Goal: Transaction & Acquisition: Purchase product/service

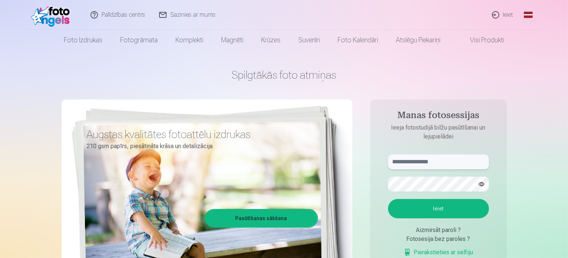
click at [404, 165] on input "text" at bounding box center [438, 161] width 101 height 15
type input "**********"
click at [388, 199] on button "Ieiet" at bounding box center [438, 208] width 101 height 19
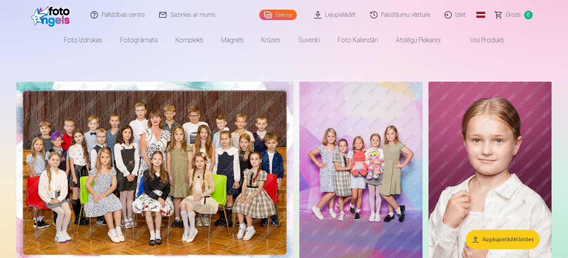
drag, startPoint x: 214, startPoint y: 57, endPoint x: 231, endPoint y: 66, distance: 19.2
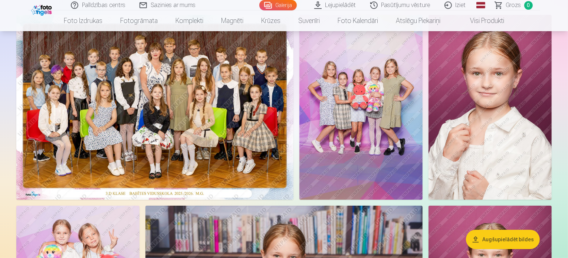
scroll to position [74, 0]
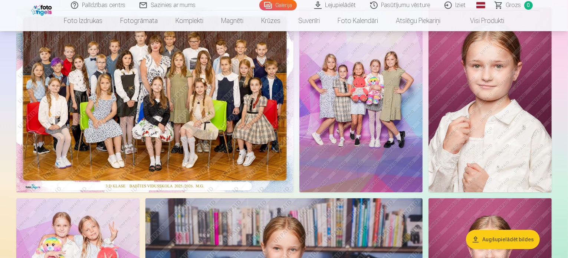
click at [512, 240] on button "Augšupielādēt bildes" at bounding box center [503, 239] width 74 height 19
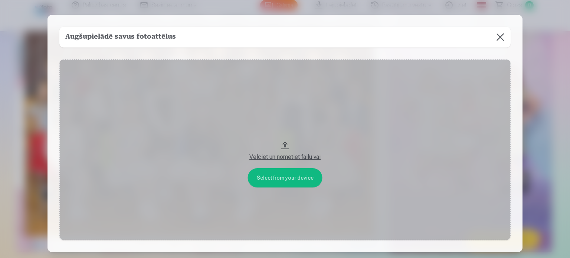
click at [282, 181] on button "Velciet un nometiet failu vai" at bounding box center [284, 149] width 451 height 181
click at [500, 33] on button at bounding box center [500, 37] width 21 height 21
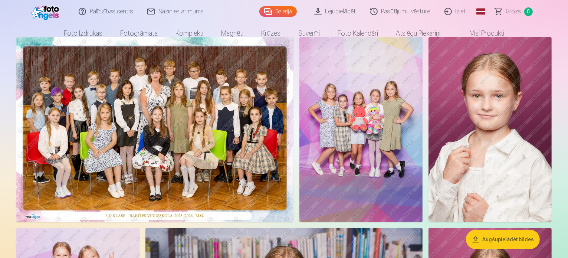
scroll to position [0, 0]
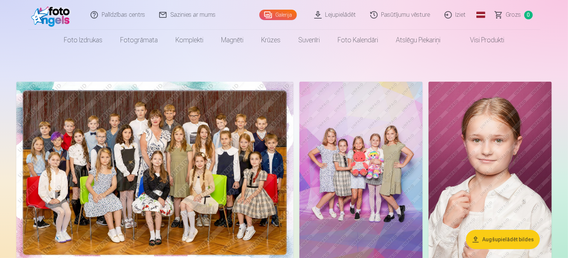
click at [105, 136] on img at bounding box center [154, 174] width 277 height 185
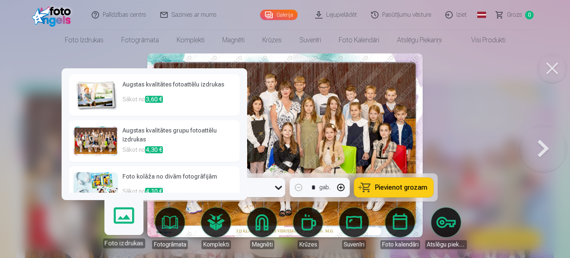
click at [122, 226] on link "Foto izdrukas" at bounding box center [124, 225] width 46 height 46
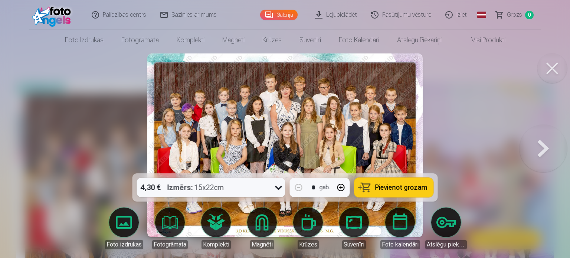
click at [274, 187] on icon at bounding box center [279, 187] width 12 height 12
click at [427, 121] on div at bounding box center [285, 129] width 570 height 258
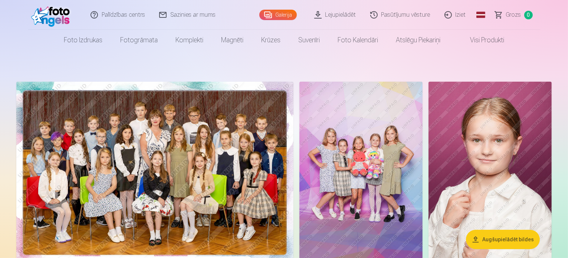
click at [332, 13] on link "Lejupielādēt" at bounding box center [335, 15] width 56 height 30
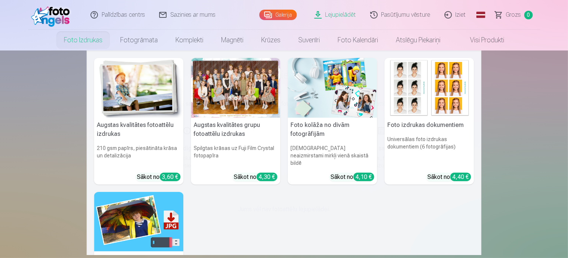
click at [91, 43] on link "Foto izdrukas" at bounding box center [83, 40] width 56 height 21
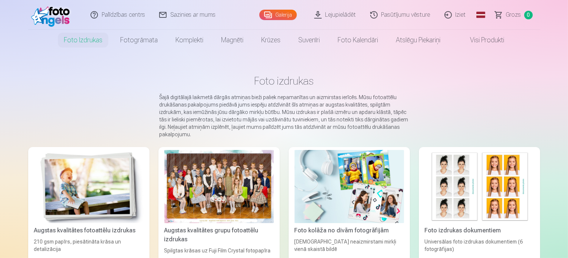
click at [270, 14] on link "Galerija" at bounding box center [277, 15] width 37 height 10
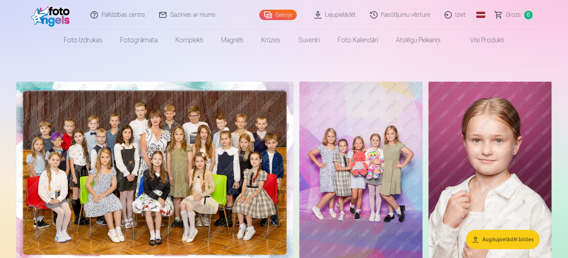
click at [486, 243] on button "Augšupielādēt bildes" at bounding box center [503, 239] width 74 height 19
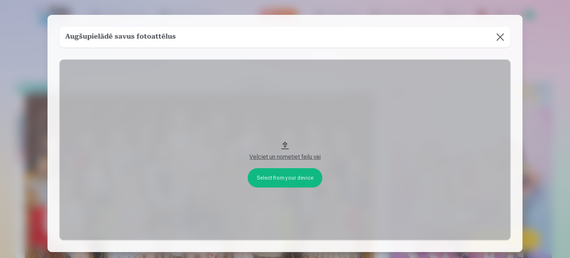
click at [257, 158] on div "Velciet un nometiet failu vai" at bounding box center [285, 156] width 436 height 9
click at [496, 37] on button at bounding box center [500, 37] width 21 height 21
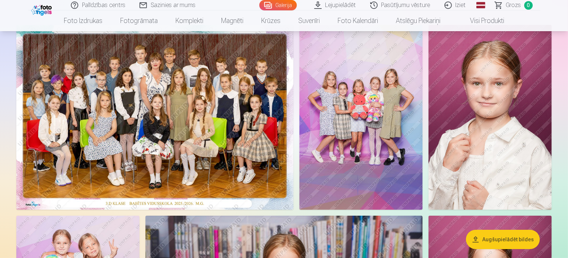
scroll to position [74, 0]
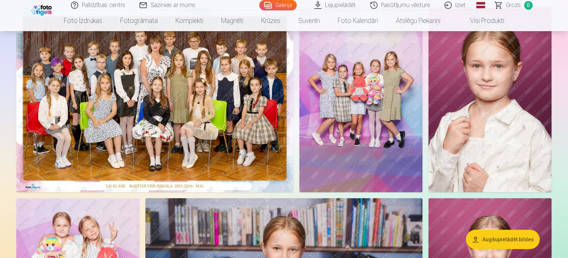
click at [422, 112] on img at bounding box center [360, 99] width 123 height 185
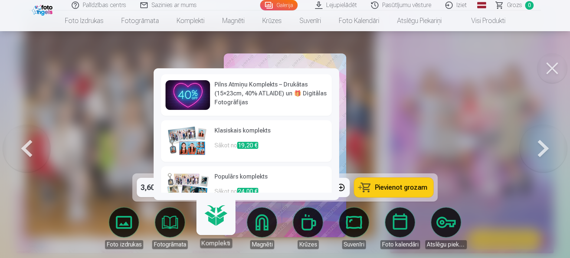
click at [216, 230] on link "Komplekti" at bounding box center [216, 225] width 46 height 46
click at [216, 222] on link "Komplekti" at bounding box center [216, 225] width 46 height 46
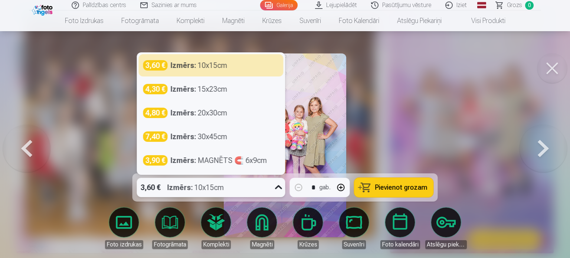
click at [280, 186] on icon at bounding box center [279, 187] width 12 height 12
click at [281, 186] on icon at bounding box center [279, 187] width 12 height 12
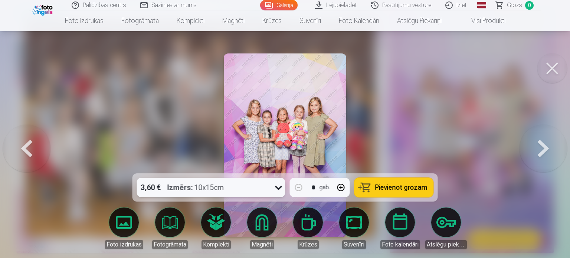
click at [444, 122] on div at bounding box center [285, 129] width 570 height 258
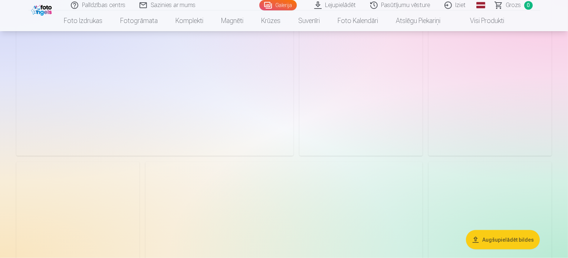
scroll to position [816, 0]
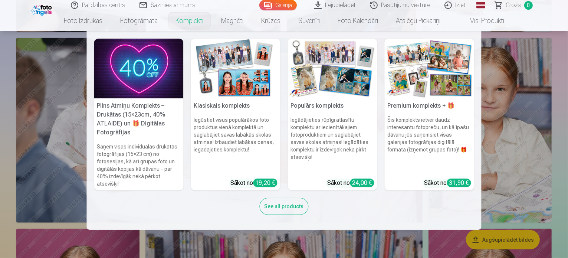
click at [118, 176] on h6 "Saņem visas individuālās drukātās fotogrāfijas (15×23 cm) no fotosesijas, kā ar…" at bounding box center [138, 165] width 89 height 50
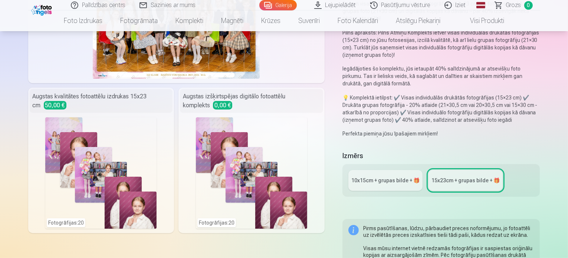
scroll to position [111, 0]
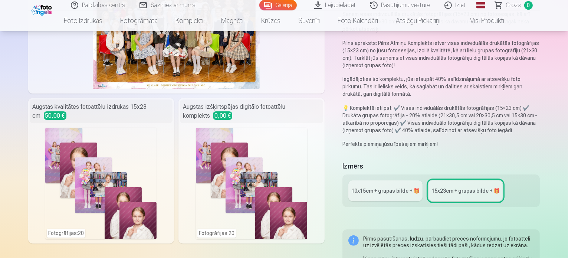
click at [396, 187] on div "10x15сm + grupas bilde + 🎁" at bounding box center [385, 190] width 68 height 7
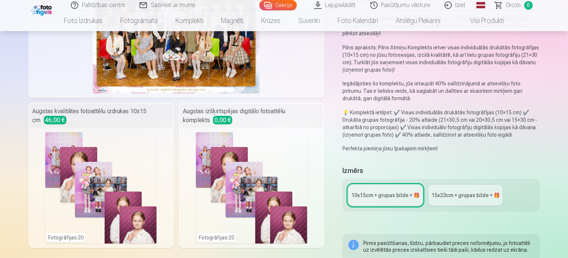
scroll to position [111, 0]
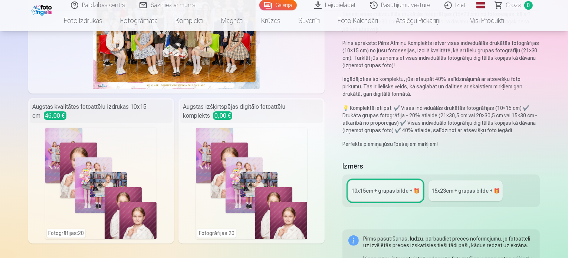
click at [442, 187] on div "15x23сm + grupas bilde + 🎁" at bounding box center [465, 190] width 68 height 7
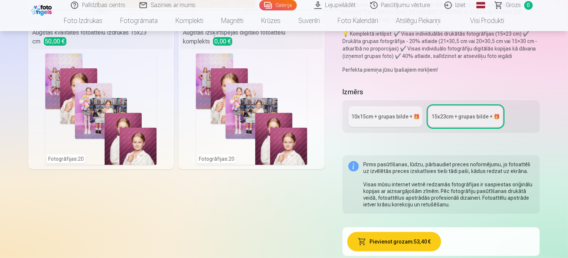
scroll to position [223, 0]
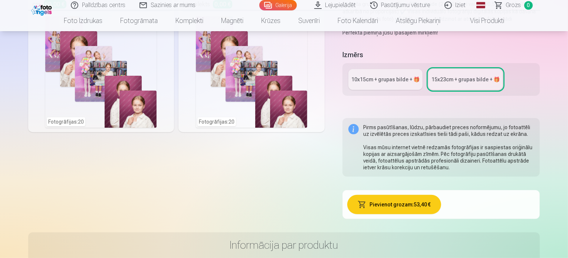
click at [401, 76] on div "10x15сm + grupas bilde + 🎁" at bounding box center [385, 79] width 68 height 7
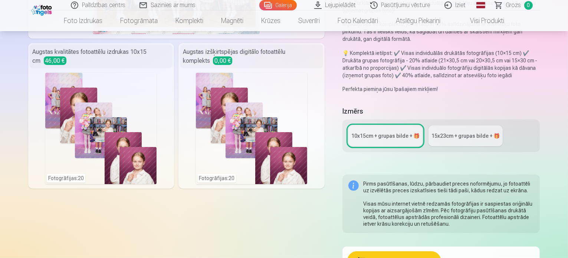
scroll to position [185, 0]
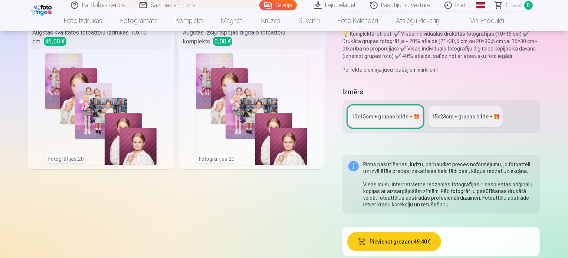
click at [465, 106] on link "15x23сm + grupas bilde + 🎁" at bounding box center [465, 116] width 74 height 21
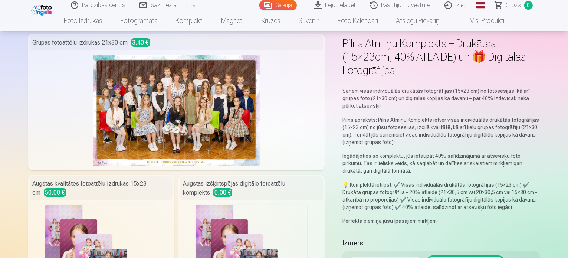
scroll to position [37, 0]
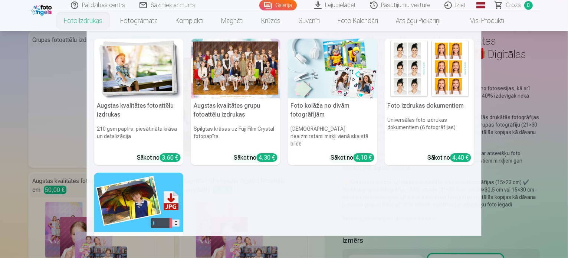
click at [87, 23] on link "Foto izdrukas" at bounding box center [83, 20] width 56 height 21
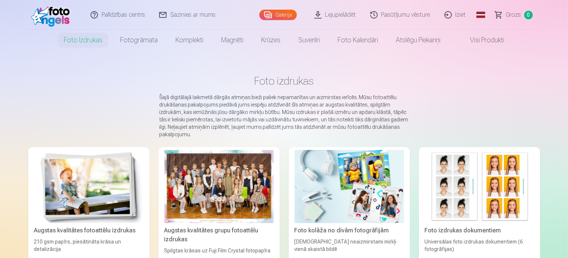
click at [214, 217] on div at bounding box center [218, 186] width 109 height 73
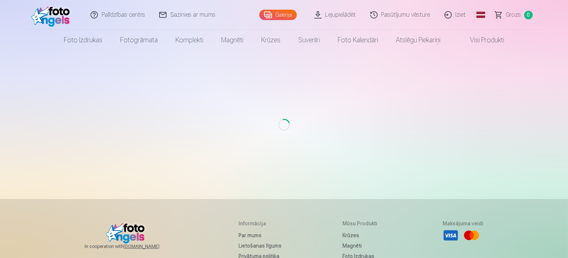
click at [286, 13] on link "Galerija" at bounding box center [277, 15] width 37 height 10
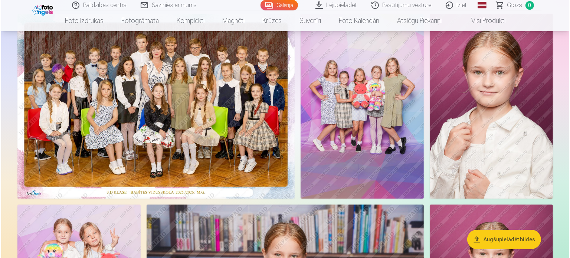
scroll to position [74, 0]
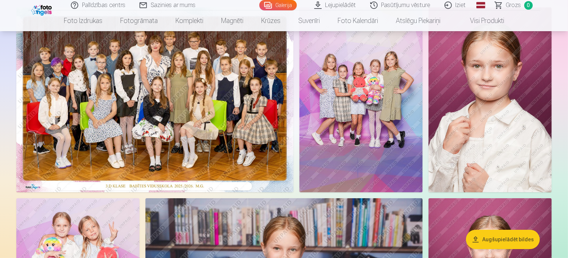
click at [212, 161] on img at bounding box center [154, 99] width 277 height 185
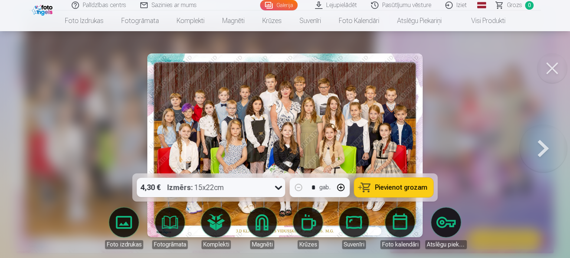
click at [281, 185] on icon at bounding box center [279, 187] width 12 height 12
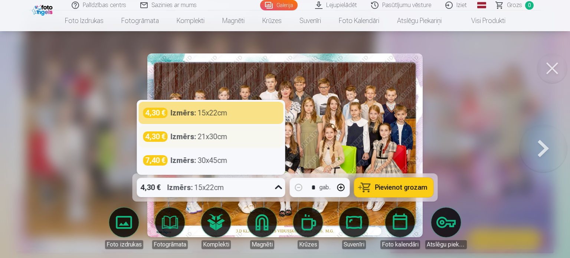
click at [175, 138] on strong "Izmērs :" at bounding box center [184, 136] width 26 height 10
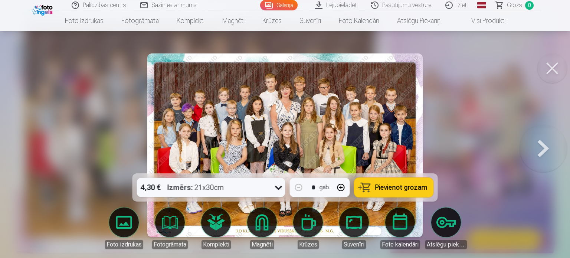
click at [369, 186] on button "Pievienot grozam" at bounding box center [393, 187] width 79 height 19
click at [406, 187] on span "Pievienot grozam" at bounding box center [401, 187] width 52 height 7
click at [386, 182] on button "Pievienot grozam" at bounding box center [393, 187] width 79 height 19
click at [444, 129] on div at bounding box center [285, 129] width 570 height 258
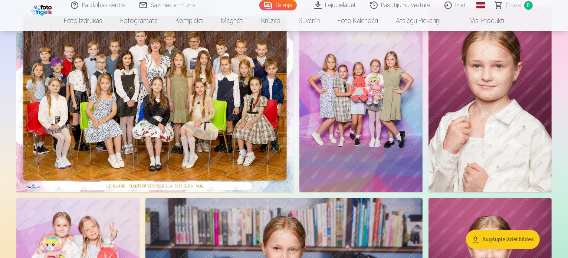
click at [264, 140] on img at bounding box center [154, 99] width 277 height 185
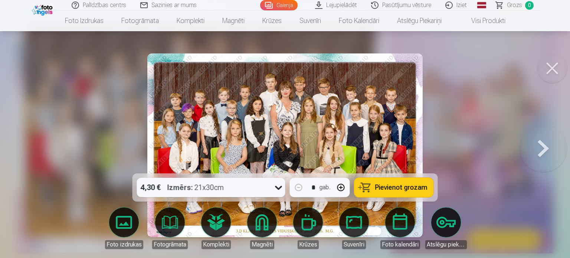
click at [366, 186] on button "Pievienot grozam" at bounding box center [393, 187] width 79 height 19
click at [392, 184] on span "Pievienot grozam" at bounding box center [401, 187] width 52 height 7
click at [546, 148] on button at bounding box center [542, 145] width 47 height 41
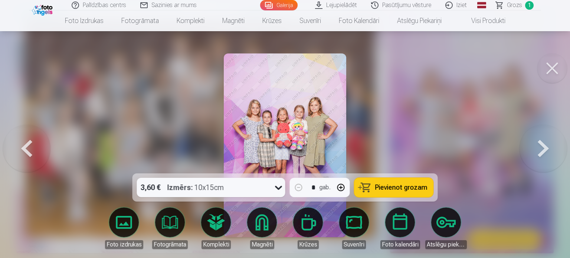
click at [395, 185] on span "Pievienot grozam" at bounding box center [401, 187] width 52 height 7
click at [531, 146] on button at bounding box center [542, 145] width 47 height 41
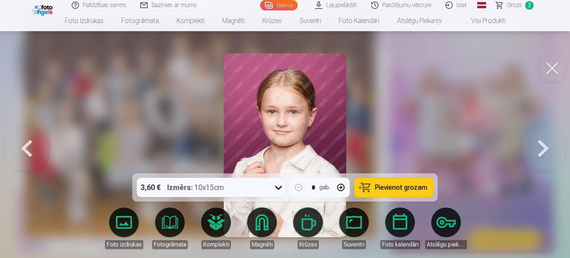
click at [390, 188] on span "Pievienot grozam" at bounding box center [401, 187] width 52 height 7
click at [537, 152] on button at bounding box center [542, 145] width 47 height 41
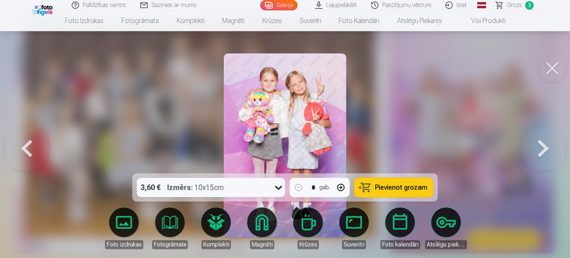
click at [378, 184] on span "Pievienot grozam" at bounding box center [401, 187] width 52 height 7
click at [539, 151] on button at bounding box center [542, 145] width 47 height 41
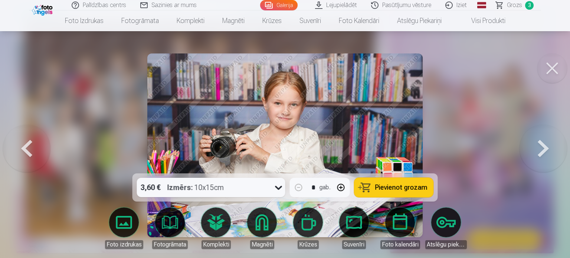
click at [397, 184] on span "Pievienot grozam" at bounding box center [401, 187] width 52 height 7
click at [539, 141] on button at bounding box center [542, 145] width 47 height 41
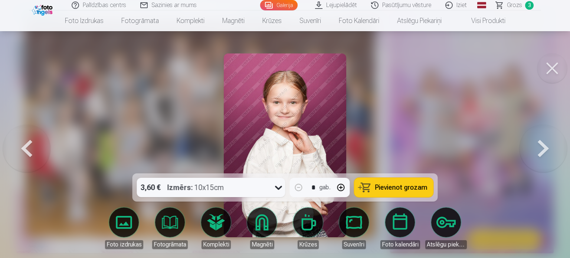
click at [410, 181] on button "Pievienot grozam" at bounding box center [393, 187] width 79 height 19
click at [539, 148] on button at bounding box center [542, 145] width 47 height 41
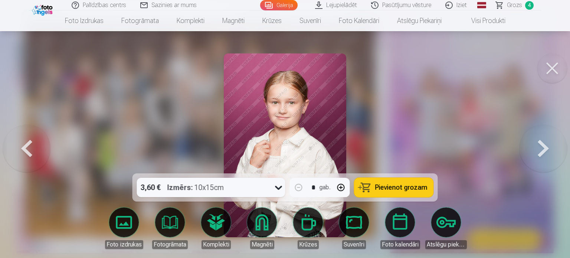
click at [416, 185] on span "Pievienot grozam" at bounding box center [401, 187] width 52 height 7
click at [539, 149] on button at bounding box center [542, 145] width 47 height 41
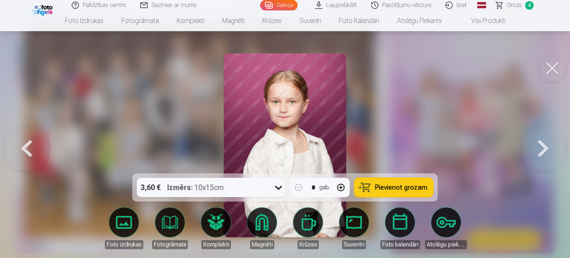
click at [508, 7] on span "Grozs" at bounding box center [514, 5] width 15 height 9
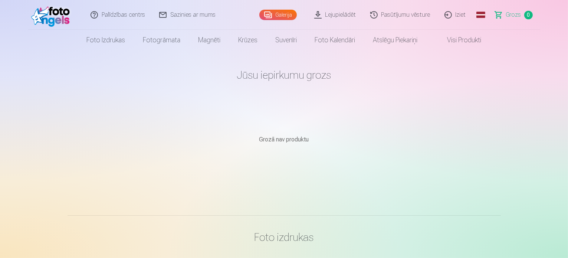
click at [274, 19] on link "Galerija" at bounding box center [277, 15] width 37 height 10
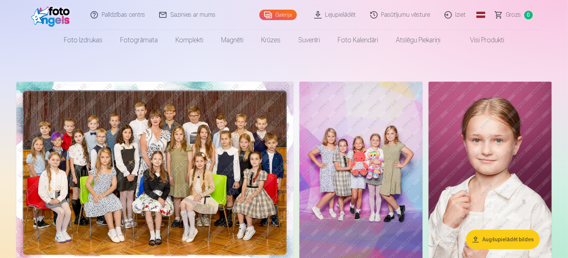
click at [243, 190] on img at bounding box center [154, 174] width 277 height 185
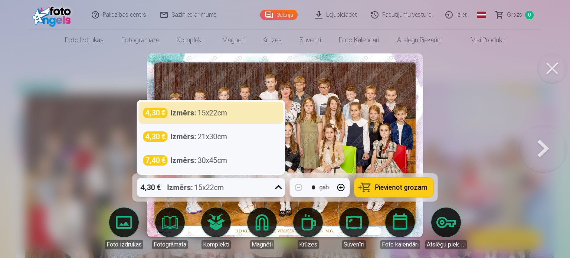
click at [280, 191] on icon at bounding box center [279, 187] width 12 height 12
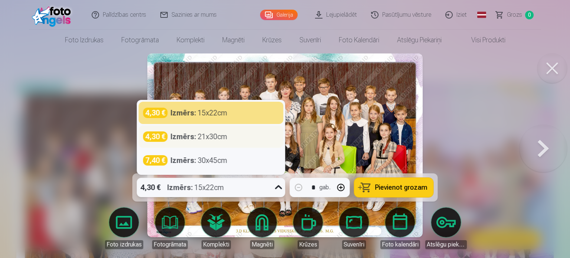
click at [242, 137] on div "4,30 € Izmērs : 21x30cm" at bounding box center [211, 136] width 136 height 10
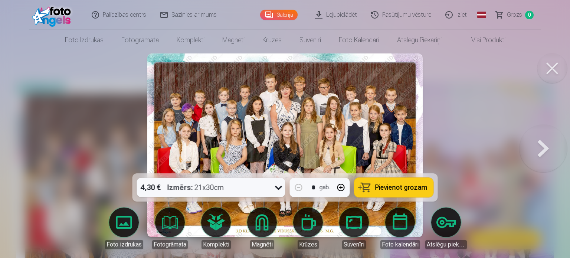
click at [398, 192] on button "Pievienot grozam" at bounding box center [393, 187] width 79 height 19
click at [540, 152] on button at bounding box center [542, 145] width 47 height 41
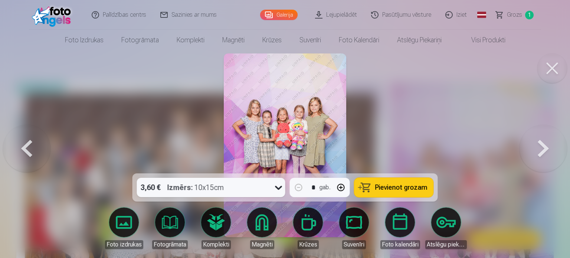
click at [389, 188] on span "Pievienot grozam" at bounding box center [401, 187] width 52 height 7
click at [541, 137] on button at bounding box center [542, 145] width 47 height 41
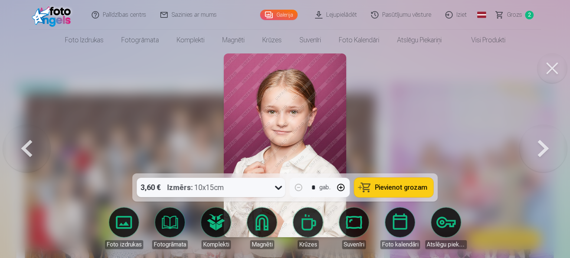
click at [413, 181] on button "Pievienot grozam" at bounding box center [393, 187] width 79 height 19
click at [549, 151] on button at bounding box center [542, 145] width 47 height 41
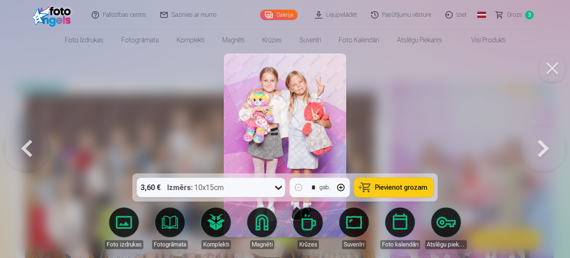
click at [399, 184] on span "Pievienot grozam" at bounding box center [401, 187] width 52 height 7
click at [541, 153] on button at bounding box center [542, 145] width 47 height 41
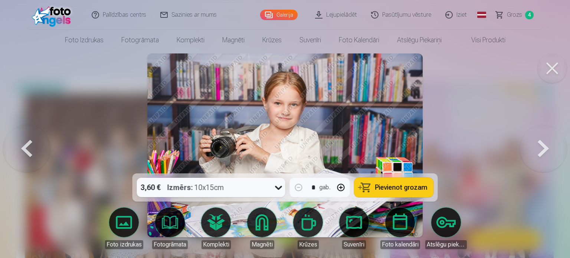
click at [375, 191] on button "Pievienot grozam" at bounding box center [393, 187] width 79 height 19
click at [545, 145] on button at bounding box center [542, 145] width 47 height 41
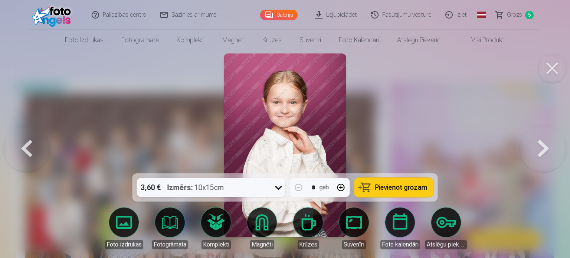
click at [409, 193] on button "Pievienot grozam" at bounding box center [393, 187] width 79 height 19
click at [562, 145] on button at bounding box center [542, 145] width 47 height 41
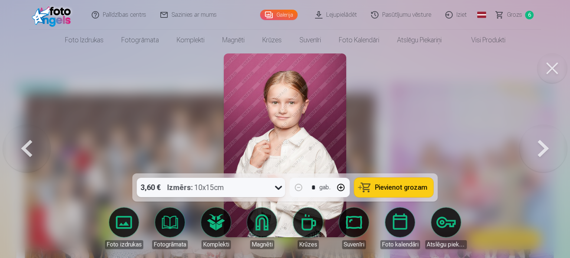
click at [385, 190] on span "Pievienot grozam" at bounding box center [401, 187] width 52 height 7
click at [532, 159] on button at bounding box center [542, 145] width 47 height 41
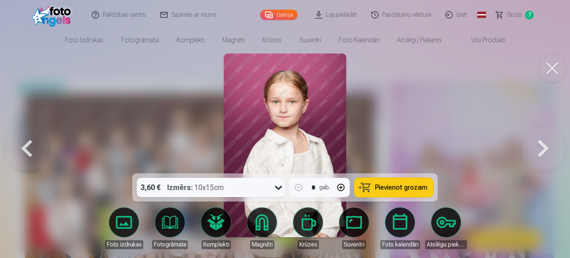
click at [532, 159] on button at bounding box center [542, 145] width 47 height 41
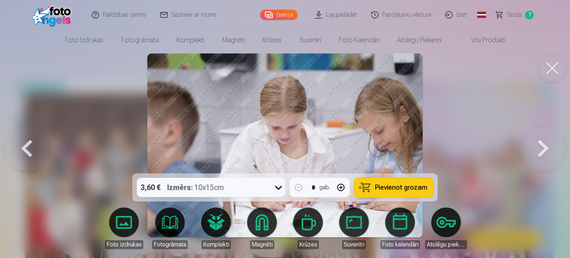
click at [532, 159] on button at bounding box center [542, 145] width 47 height 41
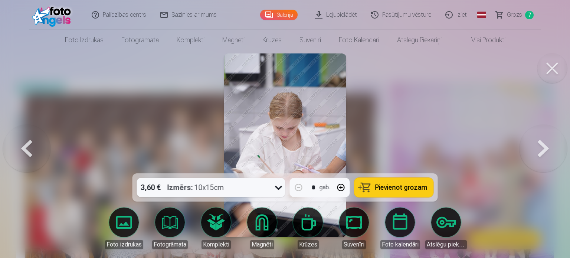
click at [532, 159] on button at bounding box center [542, 145] width 47 height 41
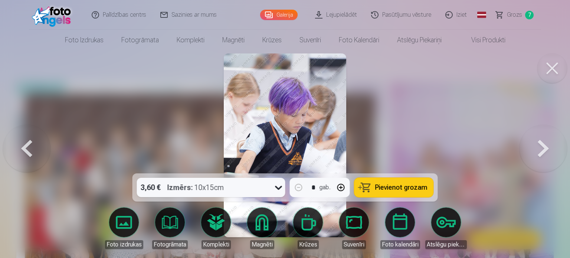
click at [532, 159] on button at bounding box center [542, 145] width 47 height 41
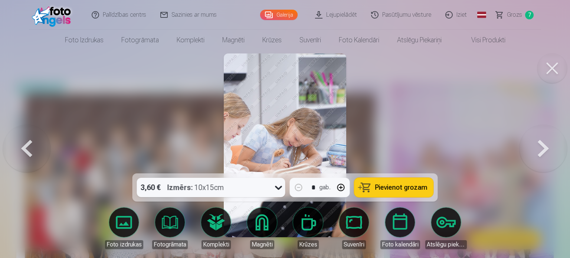
click at [532, 159] on button at bounding box center [542, 145] width 47 height 41
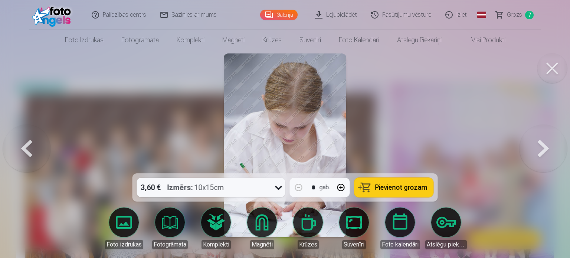
click at [532, 159] on button at bounding box center [542, 145] width 47 height 41
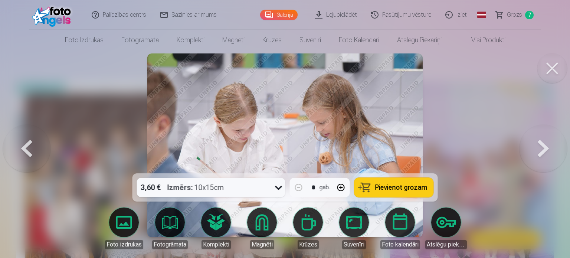
click at [399, 187] on span "Pievienot grozam" at bounding box center [401, 187] width 52 height 7
click at [527, 148] on button at bounding box center [542, 145] width 47 height 41
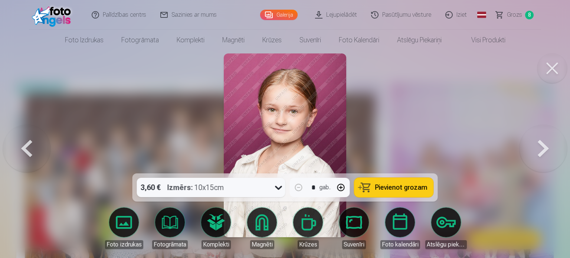
click at [396, 192] on button "Pievienot grozam" at bounding box center [393, 187] width 79 height 19
click at [543, 144] on button at bounding box center [542, 145] width 47 height 41
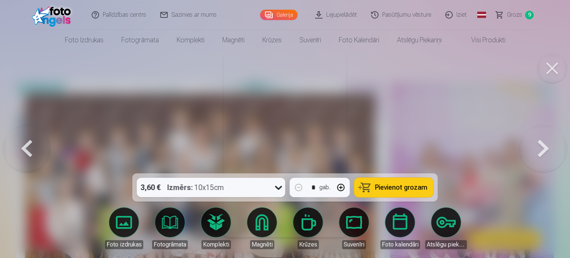
click at [543, 144] on button at bounding box center [542, 145] width 47 height 41
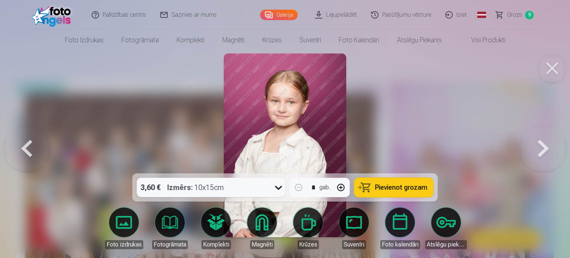
click at [404, 181] on button "Pievienot grozam" at bounding box center [393, 187] width 79 height 19
click at [542, 149] on button at bounding box center [542, 145] width 47 height 41
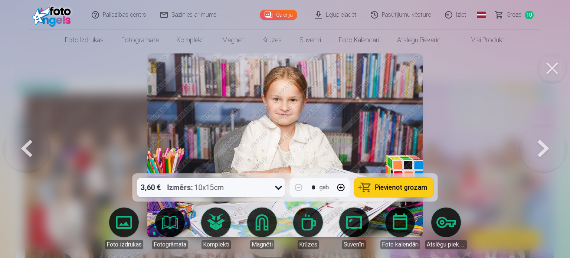
click at [410, 184] on span "Pievienot grozam" at bounding box center [401, 187] width 52 height 7
click at [539, 142] on button at bounding box center [542, 145] width 47 height 41
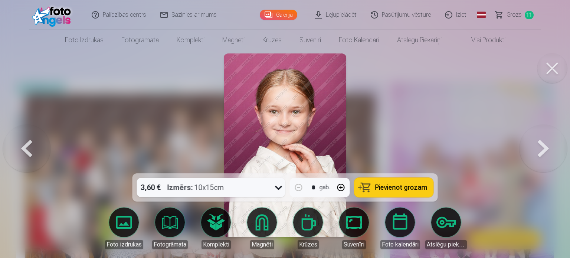
click at [397, 187] on span "Pievienot grozam" at bounding box center [401, 187] width 52 height 7
click at [540, 147] on button at bounding box center [542, 145] width 47 height 41
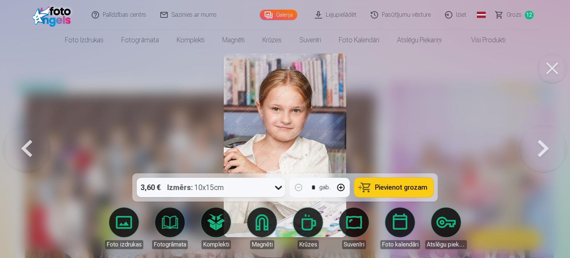
click at [405, 190] on span "Pievienot grozam" at bounding box center [401, 187] width 52 height 7
click at [530, 155] on button at bounding box center [542, 145] width 47 height 41
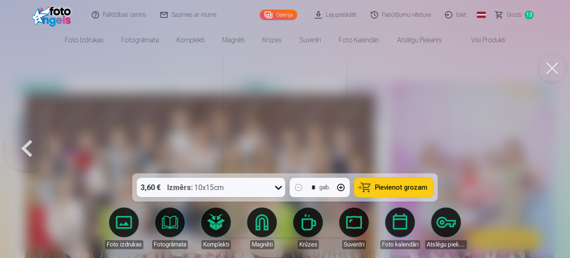
click at [530, 155] on div at bounding box center [285, 129] width 570 height 258
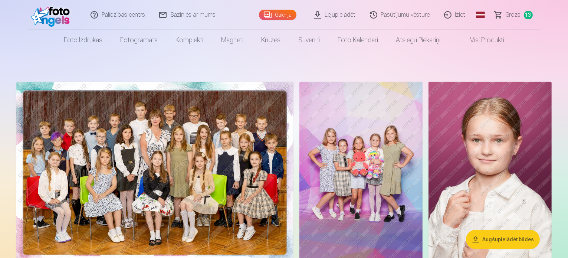
click at [516, 17] on span "Grozs" at bounding box center [513, 14] width 15 height 9
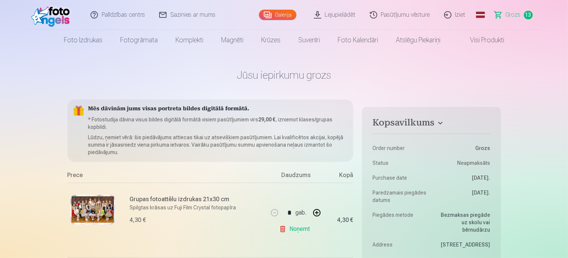
click at [276, 10] on link "Galerija" at bounding box center [277, 15] width 37 height 10
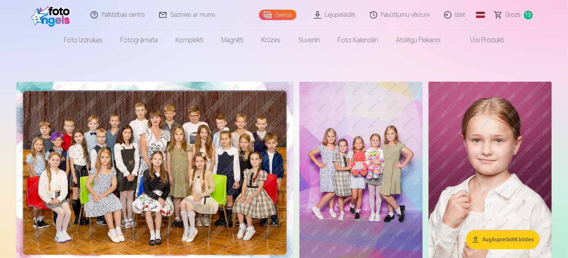
click at [422, 155] on img at bounding box center [360, 174] width 123 height 185
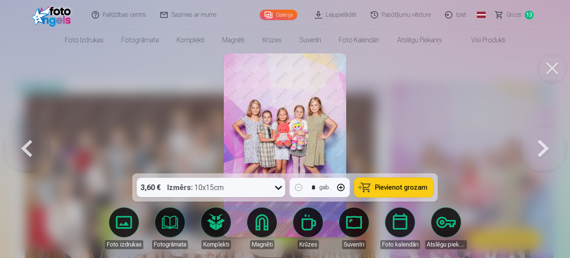
click at [540, 152] on button at bounding box center [542, 145] width 47 height 41
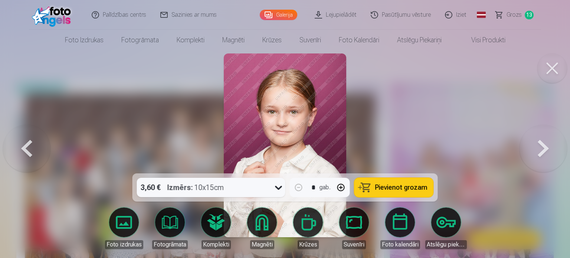
click at [540, 152] on button at bounding box center [542, 145] width 47 height 41
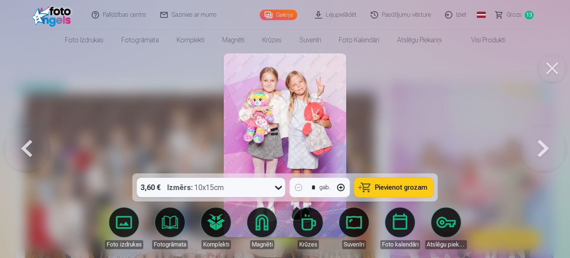
click at [540, 152] on button at bounding box center [542, 145] width 47 height 41
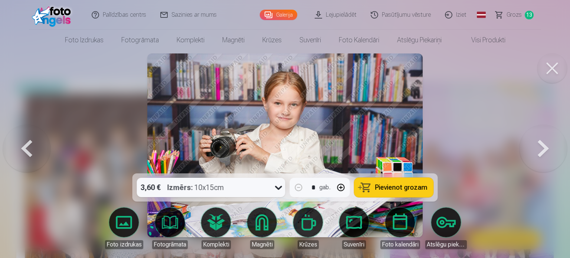
click at [540, 152] on button at bounding box center [542, 145] width 47 height 41
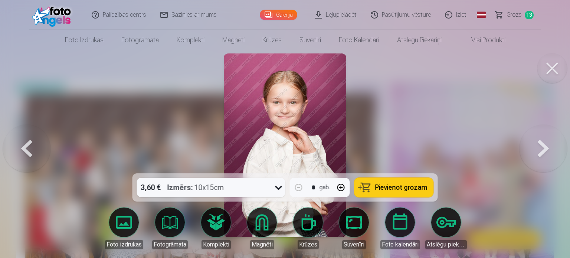
click at [540, 152] on button at bounding box center [542, 145] width 47 height 41
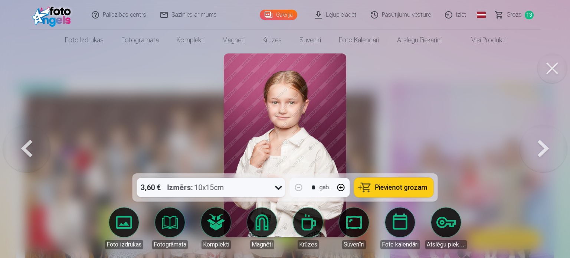
click at [540, 152] on button at bounding box center [542, 145] width 47 height 41
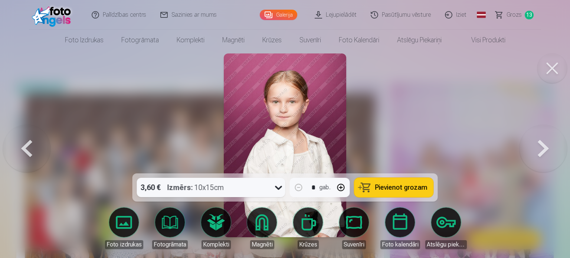
click at [540, 152] on button at bounding box center [542, 145] width 47 height 41
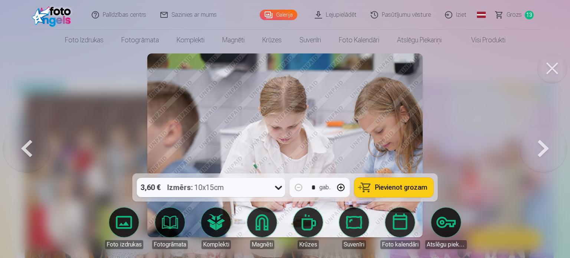
click at [26, 140] on button at bounding box center [26, 145] width 47 height 41
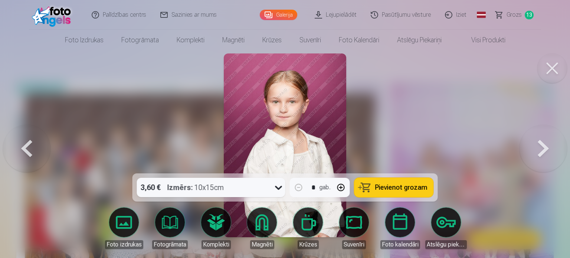
click at [362, 189] on button "Pievienot grozam" at bounding box center [393, 187] width 79 height 19
click at [543, 154] on button at bounding box center [542, 145] width 47 height 41
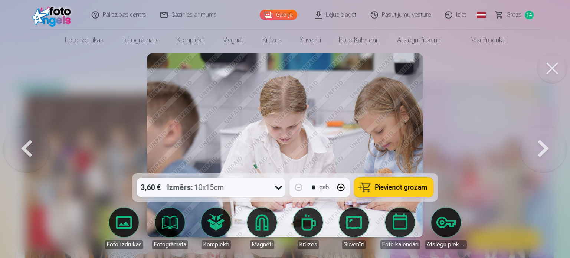
click at [543, 154] on button at bounding box center [542, 145] width 47 height 41
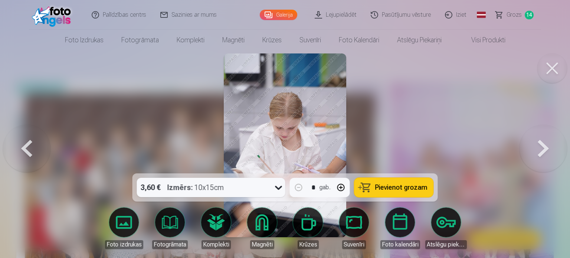
click at [543, 154] on button at bounding box center [542, 145] width 47 height 41
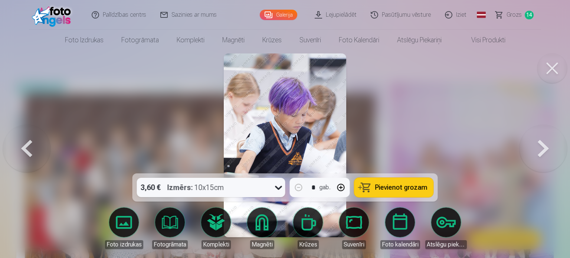
click at [540, 162] on button at bounding box center [542, 145] width 47 height 41
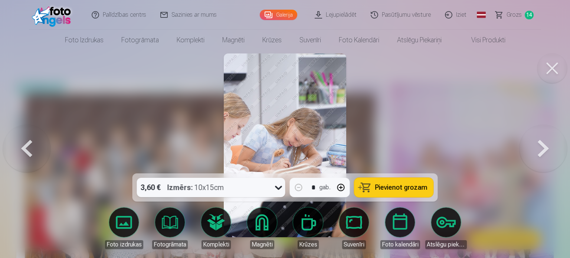
click at [540, 162] on button at bounding box center [542, 145] width 47 height 41
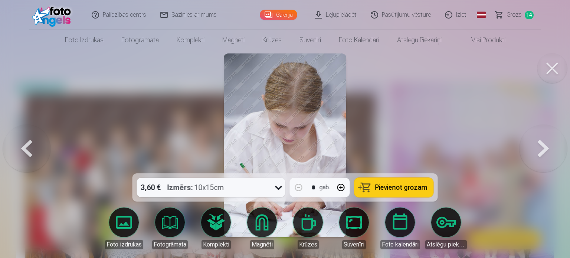
click at [540, 162] on button at bounding box center [542, 145] width 47 height 41
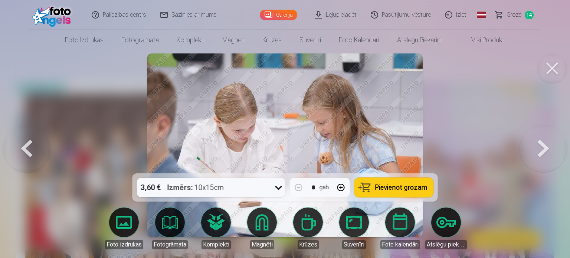
click at [24, 148] on button at bounding box center [26, 145] width 47 height 41
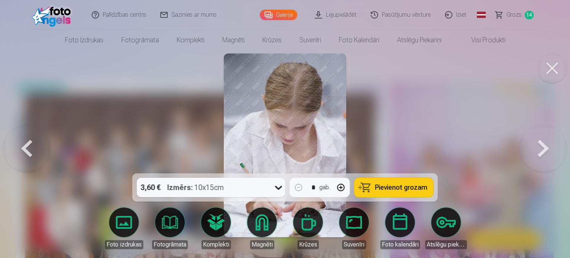
click at [24, 148] on button at bounding box center [26, 145] width 47 height 41
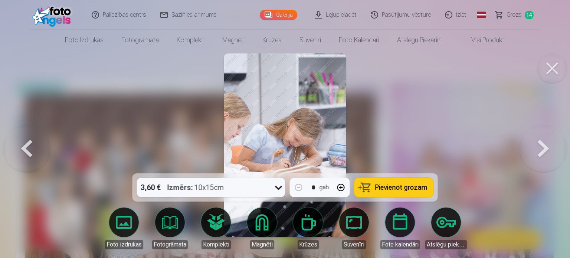
click at [24, 148] on button at bounding box center [26, 145] width 47 height 41
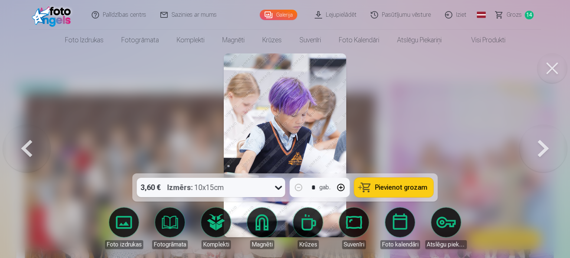
click at [24, 148] on button at bounding box center [26, 145] width 47 height 41
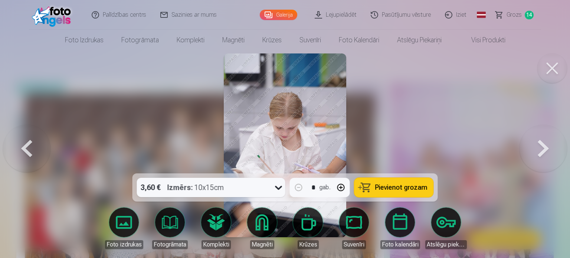
click at [24, 148] on button at bounding box center [26, 145] width 47 height 41
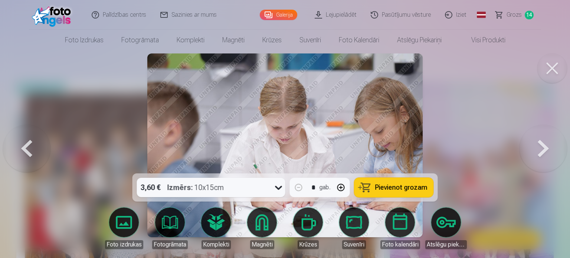
click at [405, 185] on span "Pievienot grozam" at bounding box center [401, 187] width 52 height 7
click at [535, 150] on button at bounding box center [542, 145] width 47 height 41
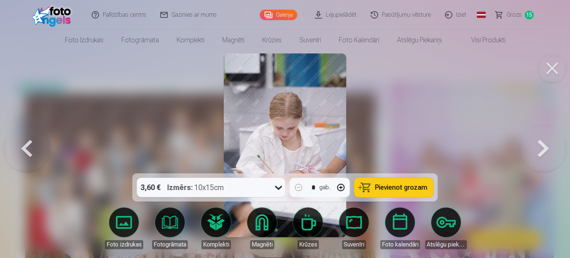
click at [535, 150] on button at bounding box center [542, 145] width 47 height 41
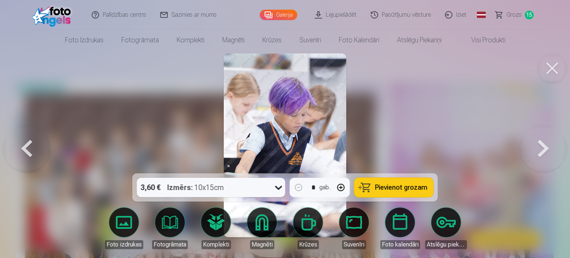
click at [535, 150] on button at bounding box center [542, 145] width 47 height 41
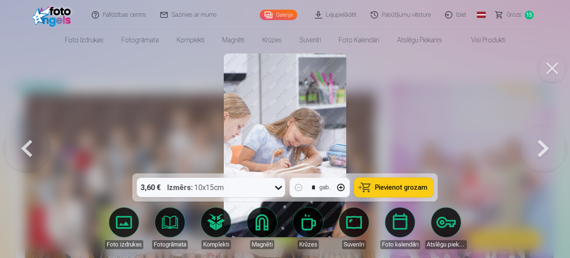
click at [535, 150] on button at bounding box center [542, 145] width 47 height 41
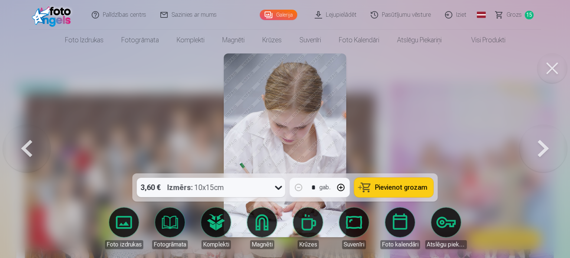
click at [535, 150] on button at bounding box center [542, 145] width 47 height 41
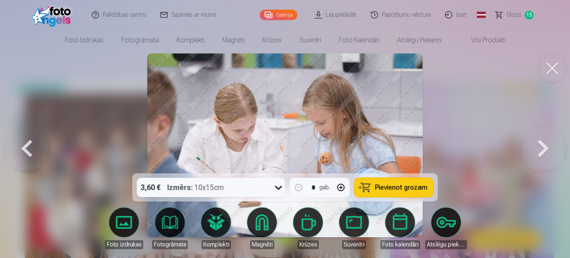
click at [535, 150] on button at bounding box center [542, 145] width 47 height 41
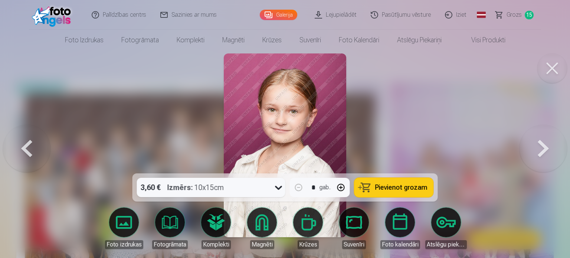
click at [535, 150] on button at bounding box center [542, 145] width 47 height 41
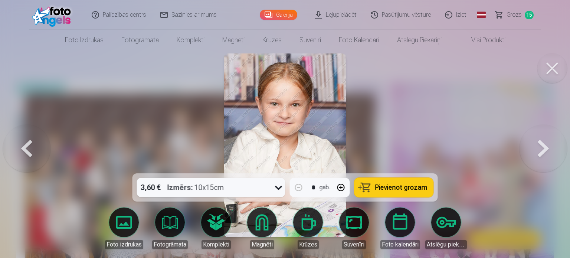
click at [535, 150] on button at bounding box center [542, 145] width 47 height 41
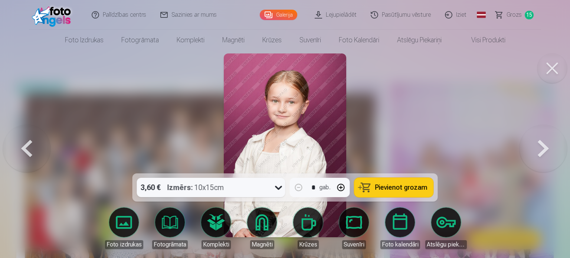
click at [535, 150] on button at bounding box center [542, 145] width 47 height 41
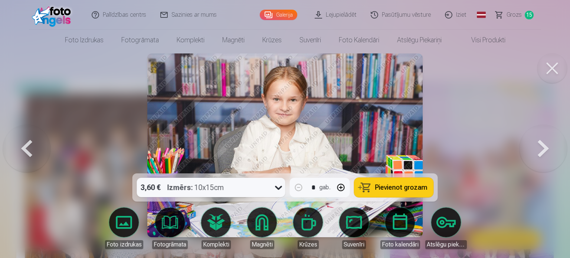
click at [535, 150] on button at bounding box center [542, 145] width 47 height 41
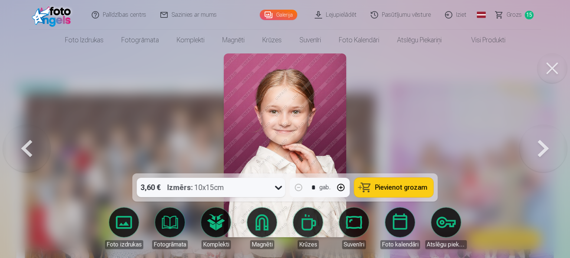
click at [535, 150] on button at bounding box center [542, 145] width 47 height 41
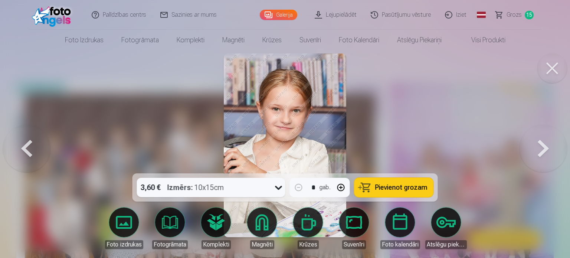
click at [521, 17] on link "Grozs 15" at bounding box center [514, 15] width 52 height 30
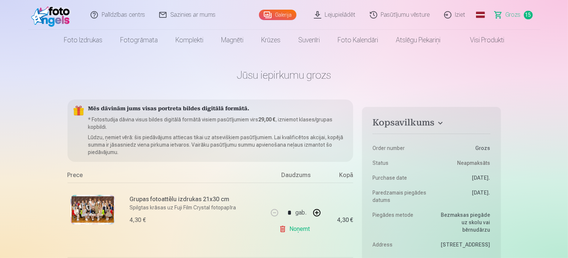
click at [283, 18] on link "Galerija" at bounding box center [277, 15] width 37 height 10
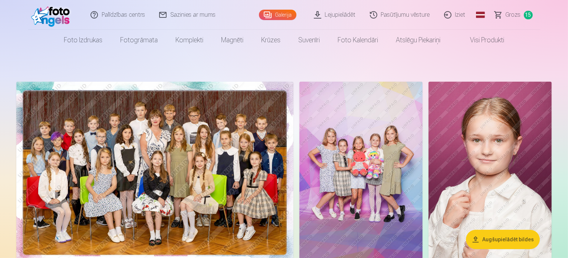
click at [422, 194] on img at bounding box center [360, 174] width 123 height 185
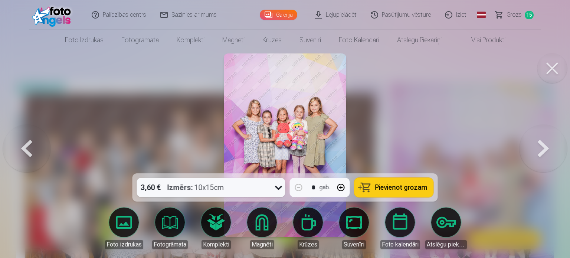
click at [547, 148] on button at bounding box center [542, 145] width 47 height 41
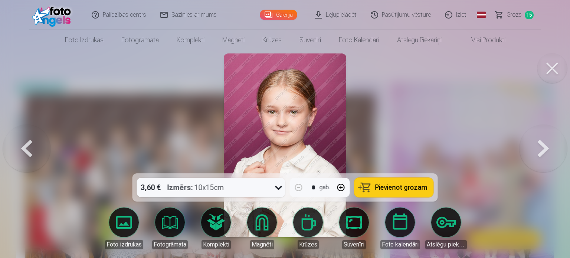
click at [547, 148] on button at bounding box center [542, 145] width 47 height 41
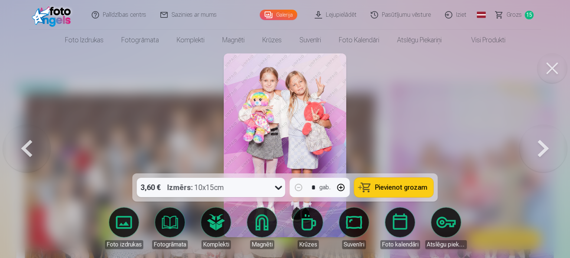
click at [547, 148] on button at bounding box center [542, 145] width 47 height 41
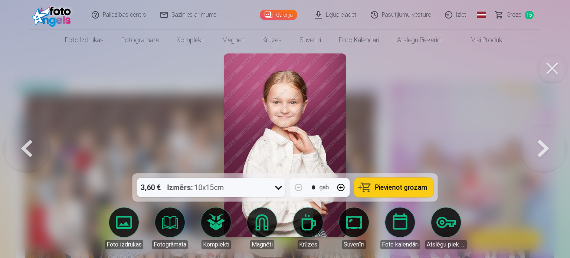
click at [547, 148] on button at bounding box center [542, 145] width 47 height 41
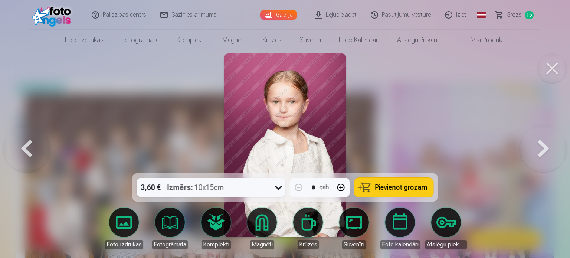
click at [547, 148] on button at bounding box center [542, 145] width 47 height 41
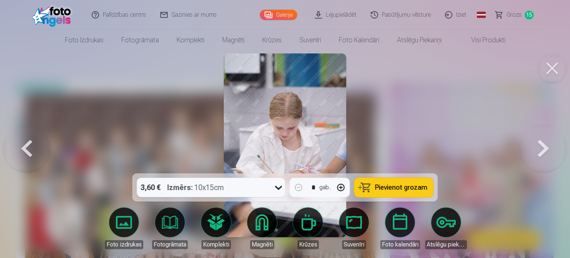
click at [547, 148] on button at bounding box center [542, 145] width 47 height 41
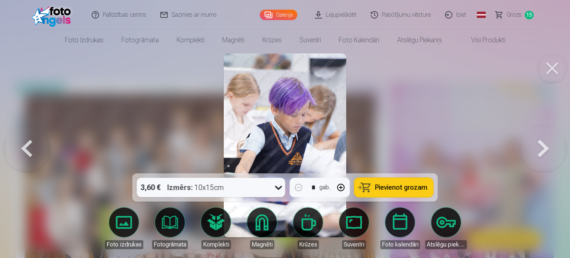
click at [547, 148] on button at bounding box center [542, 145] width 47 height 41
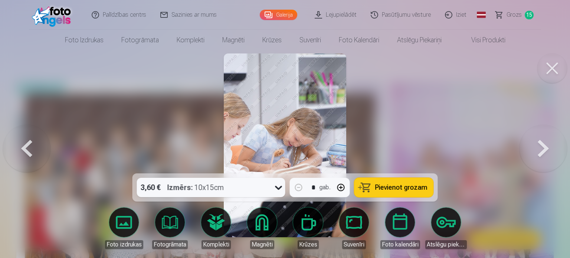
click at [547, 148] on button at bounding box center [542, 145] width 47 height 41
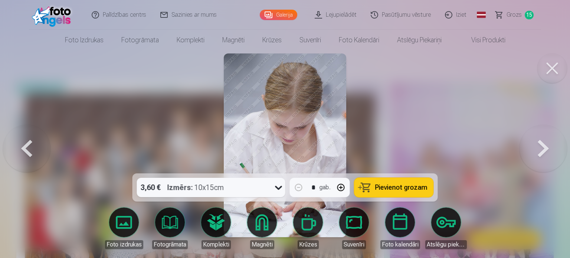
click at [547, 148] on button at bounding box center [542, 145] width 47 height 41
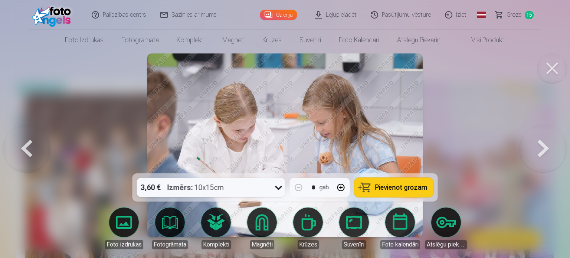
click at [547, 148] on button at bounding box center [542, 145] width 47 height 41
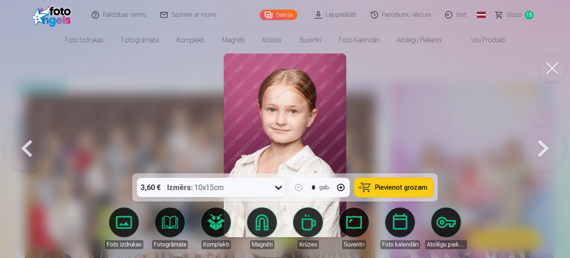
click at [547, 148] on button at bounding box center [542, 145] width 47 height 41
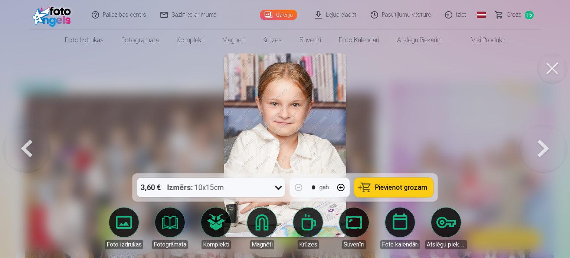
click at [547, 148] on button at bounding box center [542, 145] width 47 height 41
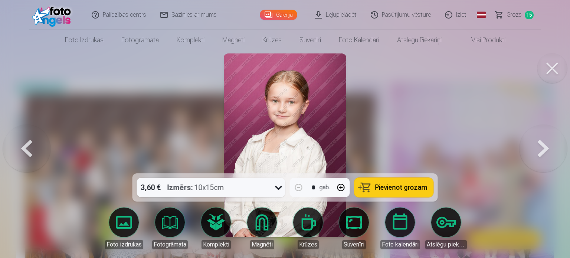
click at [547, 148] on button at bounding box center [542, 145] width 47 height 41
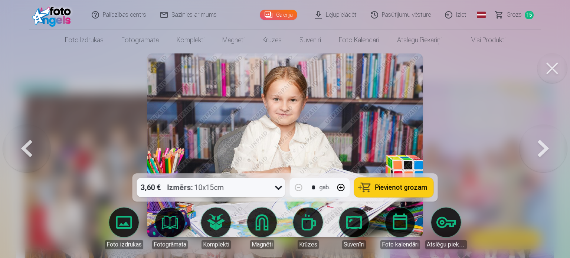
click at [547, 148] on button at bounding box center [542, 145] width 47 height 41
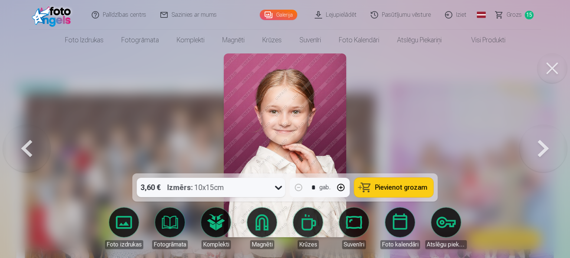
click at [547, 148] on button at bounding box center [542, 145] width 47 height 41
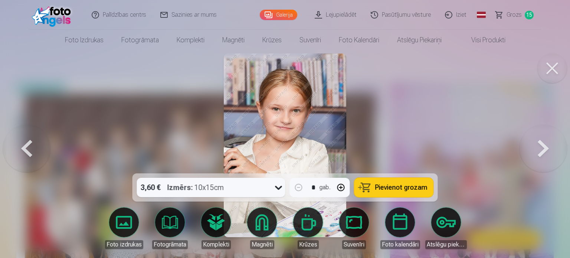
click at [547, 148] on button at bounding box center [542, 145] width 47 height 41
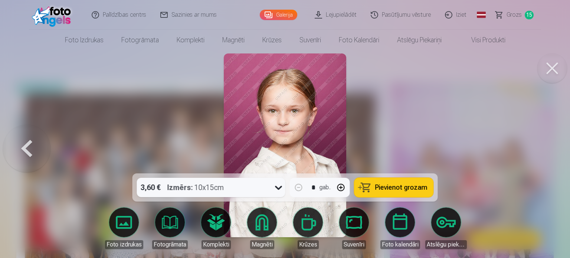
click at [19, 154] on button at bounding box center [26, 145] width 47 height 41
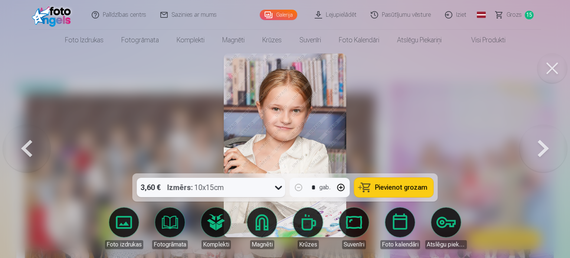
click at [379, 187] on span "Pievienot grozam" at bounding box center [401, 187] width 52 height 7
click at [313, 141] on img at bounding box center [285, 145] width 122 height 184
click at [529, 151] on button at bounding box center [542, 145] width 47 height 41
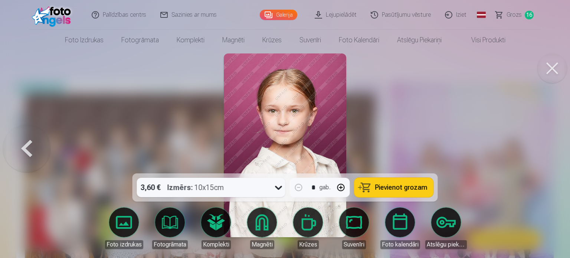
click at [389, 185] on span "Pievienot grozam" at bounding box center [401, 187] width 52 height 7
click at [513, 20] on link "Grozs 17" at bounding box center [514, 15] width 52 height 30
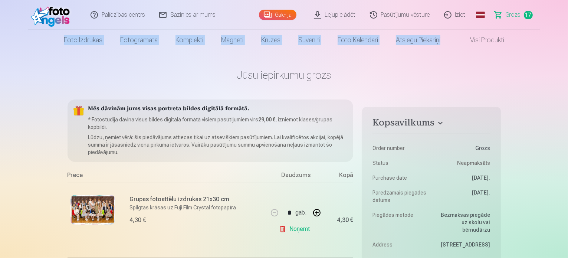
drag, startPoint x: 567, startPoint y: 9, endPoint x: 567, endPoint y: 37, distance: 28.6
click at [567, 37] on header "Palīdzības centrs Sazinies ar mums Galerija Lejupielādēt Pasūtījumu vēsture Izi…" at bounding box center [284, 25] width 568 height 50
click at [567, 37] on nav "Foto izdrukas Augstas kvalitātes fotoattēlu izdrukas 210 gsm papīrs, piesātināt…" at bounding box center [284, 40] width 568 height 21
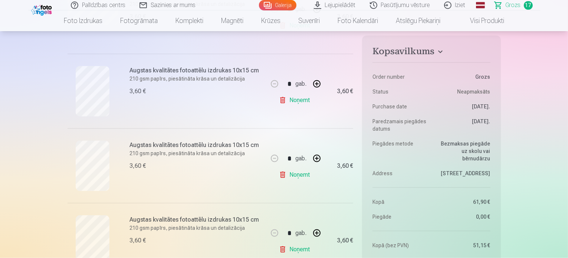
scroll to position [983, 0]
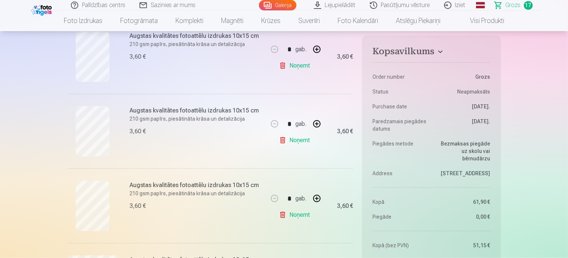
click at [297, 141] on link "Noņemt" at bounding box center [296, 140] width 34 height 15
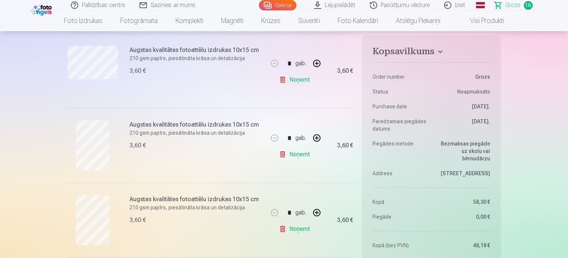
scroll to position [637, 0]
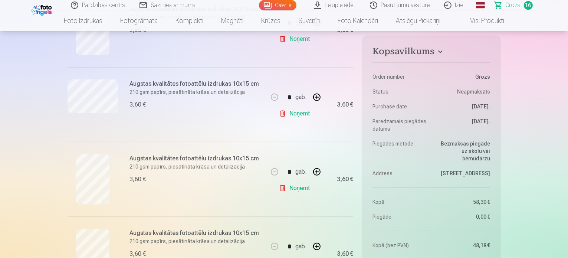
click at [298, 112] on link "Noņemt" at bounding box center [296, 113] width 34 height 15
drag, startPoint x: 567, startPoint y: 46, endPoint x: 567, endPoint y: 68, distance: 22.3
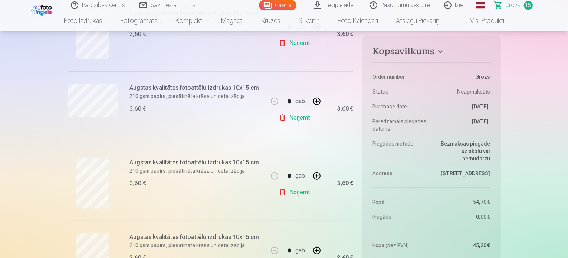
scroll to position [910, 0]
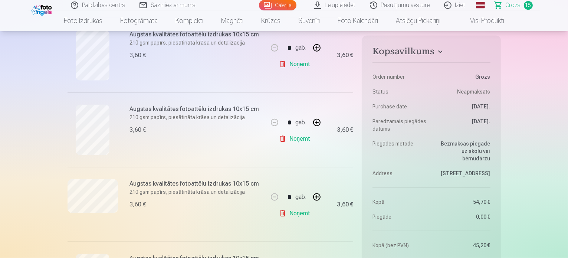
click at [295, 216] on link "Noņemt" at bounding box center [296, 213] width 34 height 15
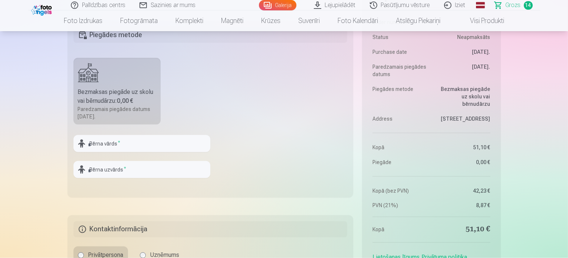
scroll to position [1200, 0]
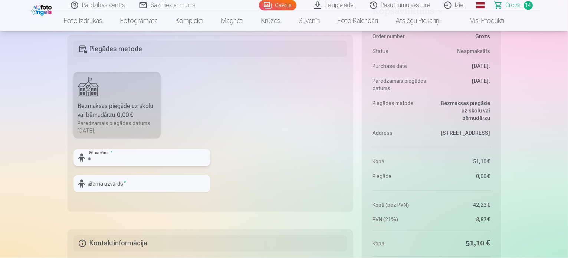
click at [160, 151] on input "text" at bounding box center [141, 157] width 137 height 17
type input "*"
type input "*******"
click at [153, 176] on input "text" at bounding box center [141, 183] width 137 height 17
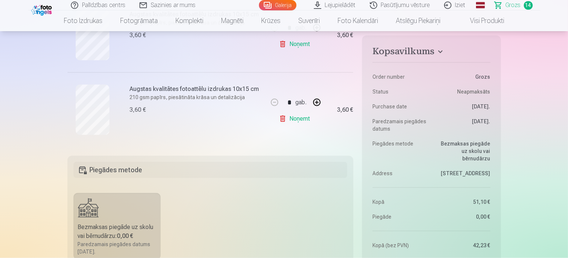
scroll to position [521, 0]
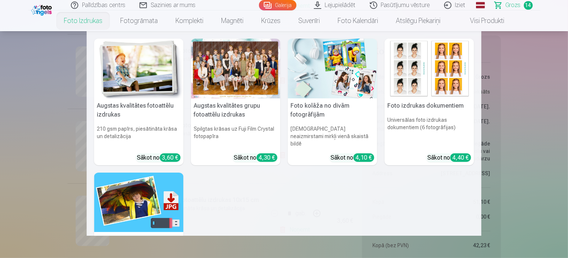
type input "********"
click at [88, 23] on link "Foto izdrukas" at bounding box center [83, 20] width 56 height 21
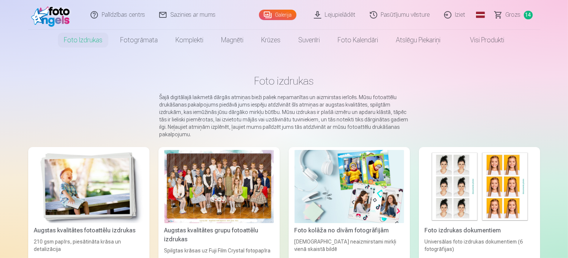
click at [520, 11] on span "Grozs" at bounding box center [513, 14] width 15 height 9
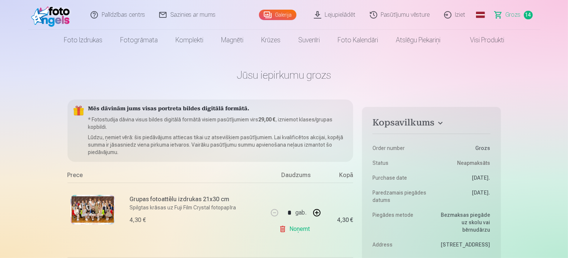
click at [301, 230] on link "Noņemt" at bounding box center [296, 228] width 34 height 15
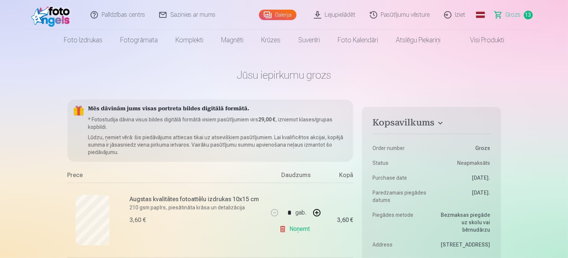
click at [301, 230] on link "Noņemt" at bounding box center [296, 228] width 34 height 15
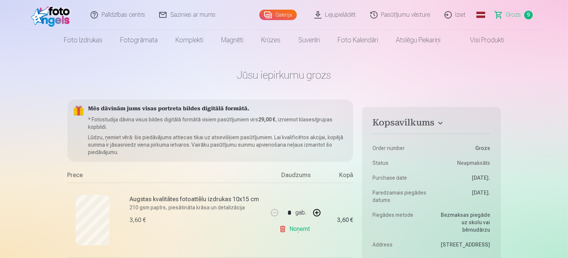
click at [301, 230] on link "Noņemt" at bounding box center [296, 228] width 34 height 15
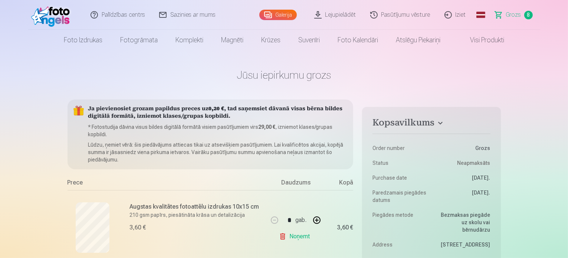
click at [301, 230] on link "Noņemt" at bounding box center [296, 236] width 34 height 15
click at [300, 237] on link "Noņemt" at bounding box center [296, 236] width 34 height 15
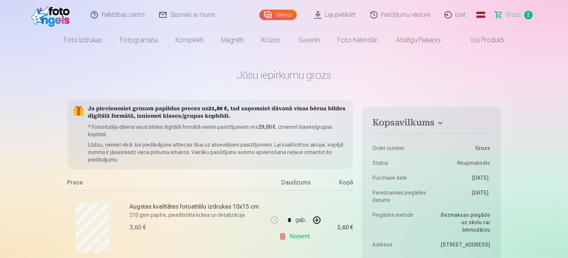
click at [300, 237] on link "Noņemt" at bounding box center [296, 236] width 34 height 15
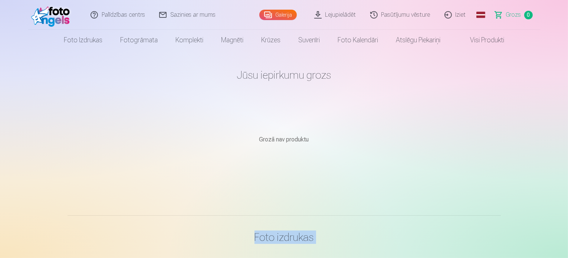
click at [300, 237] on h3 "Foto izdrukas" at bounding box center [283, 236] width 421 height 13
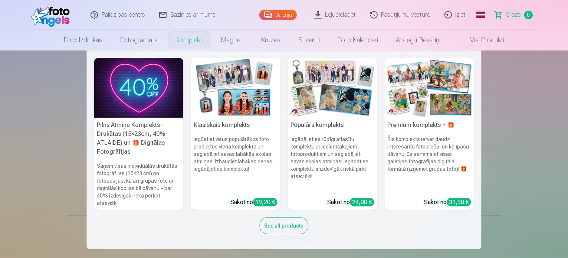
click at [157, 103] on img at bounding box center [138, 88] width 89 height 60
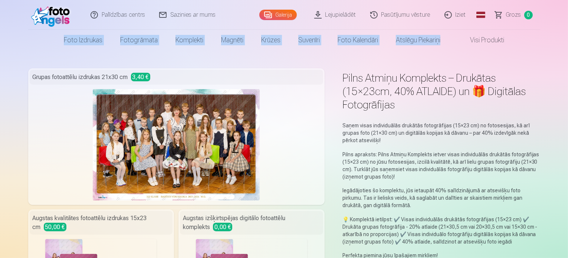
drag, startPoint x: 567, startPoint y: 23, endPoint x: 567, endPoint y: 38, distance: 14.8
click at [567, 38] on header "Palīdzības centrs Sazinies ar mums Galerija Lejupielādēt Pasūtījumu vēsture Izi…" at bounding box center [284, 25] width 568 height 50
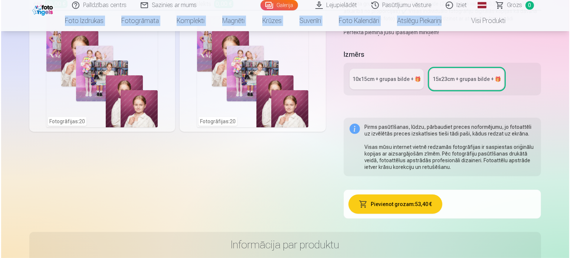
scroll to position [226, 0]
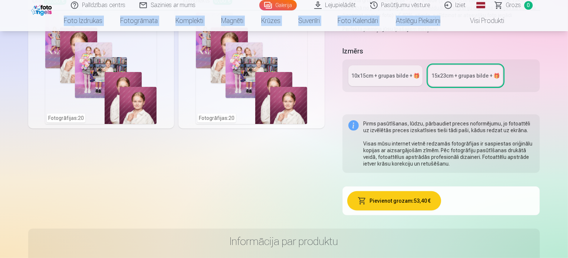
click at [409, 191] on button "Pievienot grozam : 53,40 €" at bounding box center [394, 200] width 94 height 19
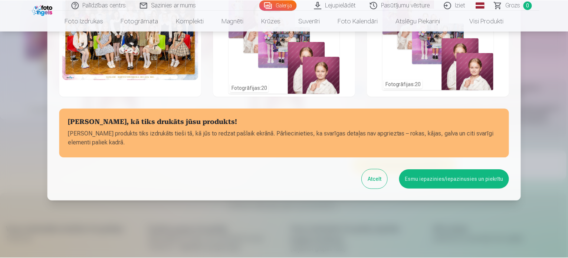
scroll to position [70, 0]
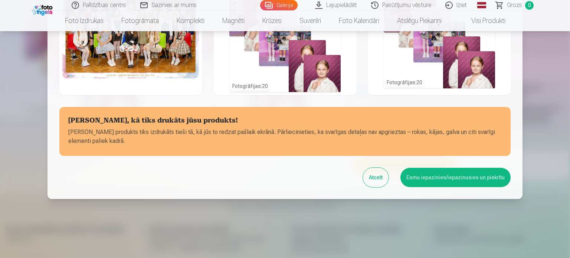
click at [424, 179] on button "Esmu iepazinies/iepazinusies un piekrītu" at bounding box center [455, 177] width 110 height 19
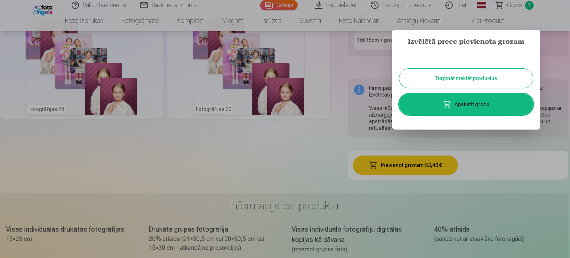
click at [466, 108] on link "Apskatīt grozu" at bounding box center [466, 104] width 134 height 21
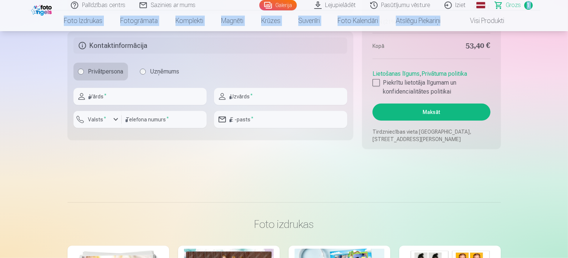
scroll to position [270, 0]
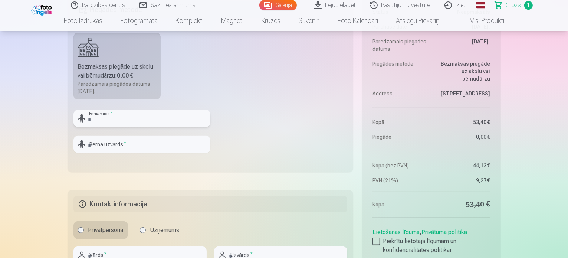
click at [151, 119] on input "text" at bounding box center [141, 118] width 137 height 17
type input "*******"
click at [149, 144] on input "text" at bounding box center [141, 144] width 137 height 17
type input "********"
click at [377, 241] on div at bounding box center [375, 240] width 7 height 7
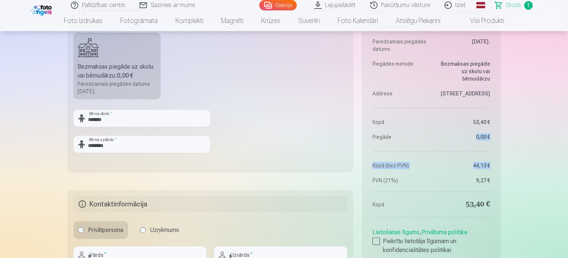
drag, startPoint x: 567, startPoint y: 34, endPoint x: 567, endPoint y: 42, distance: 8.2
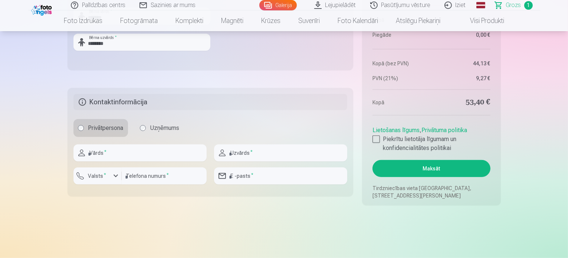
scroll to position [411, 0]
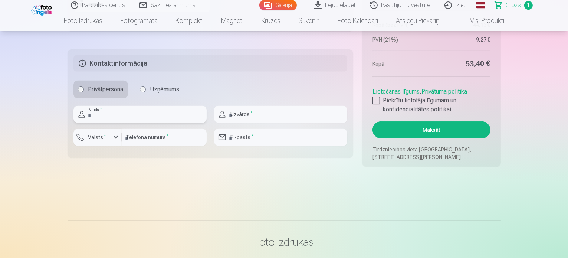
click at [128, 117] on input "text" at bounding box center [139, 114] width 133 height 17
type input "****"
click at [251, 116] on input "text" at bounding box center [280, 114] width 133 height 17
type input "*"
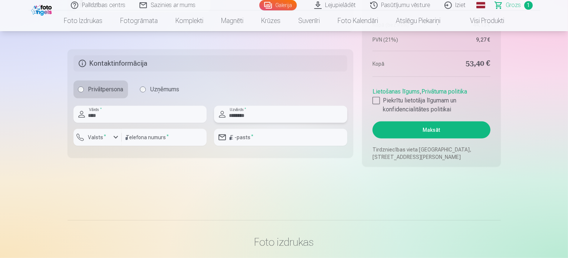
type input "********"
click at [188, 139] on input "number" at bounding box center [164, 137] width 85 height 17
type input "********"
click at [260, 141] on input "email" at bounding box center [280, 137] width 133 height 17
type input "**********"
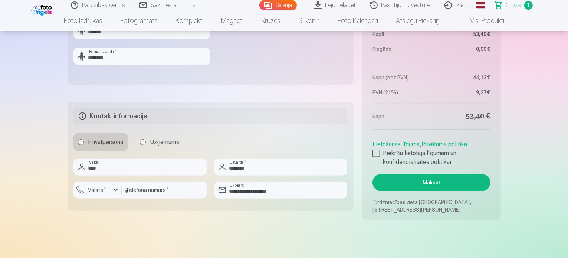
scroll to position [0, 0]
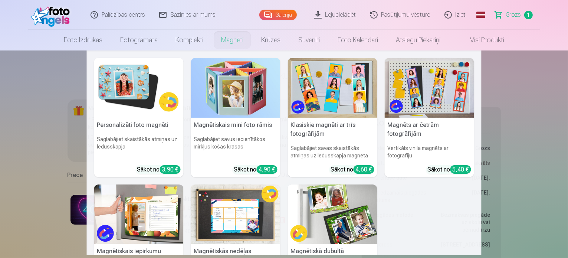
click at [231, 44] on link "Magnēti" at bounding box center [232, 40] width 40 height 21
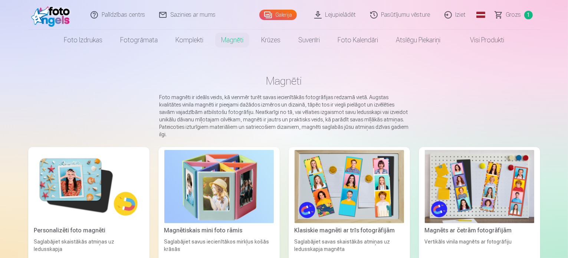
click at [231, 44] on link "Magnēti" at bounding box center [232, 40] width 40 height 21
click at [496, 107] on main "Magnēti Foto magnēti ir ideāls veids, kā vienmēr turēt savas iecienītākās fotog…" at bounding box center [284, 243] width 512 height 386
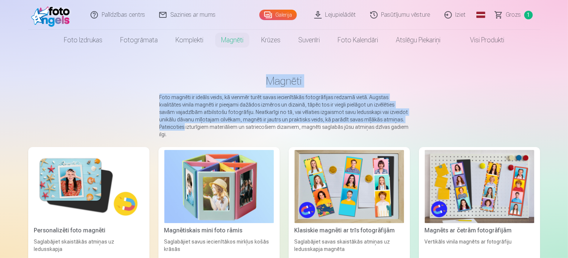
drag, startPoint x: 567, startPoint y: 47, endPoint x: 563, endPoint y: 119, distance: 71.7
click at [444, 116] on main "Magnēti Foto magnēti ir ideāls veids, kā vienmēr turēt savas iecienītākās fotog…" at bounding box center [284, 243] width 512 height 386
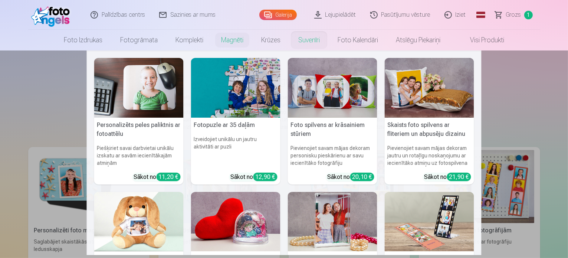
click at [308, 44] on link "Suvenīri" at bounding box center [308, 40] width 39 height 21
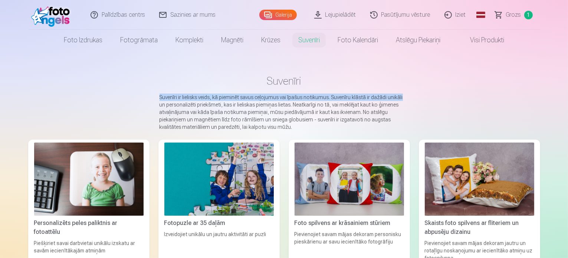
drag, startPoint x: 567, startPoint y: 82, endPoint x: 567, endPoint y: 96, distance: 14.1
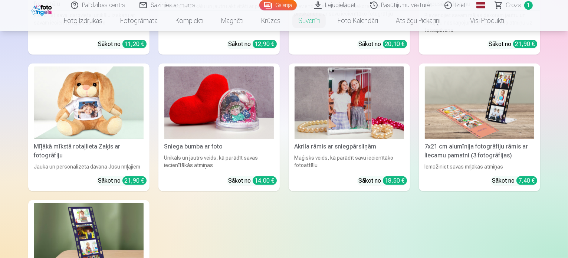
scroll to position [226, 0]
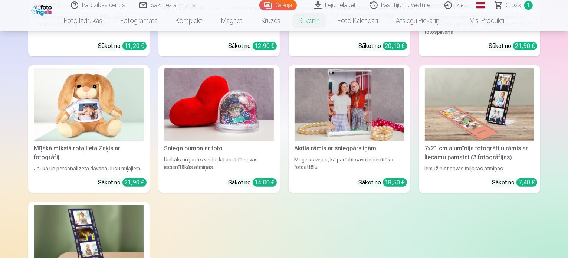
click at [165, 122] on img at bounding box center [218, 104] width 109 height 73
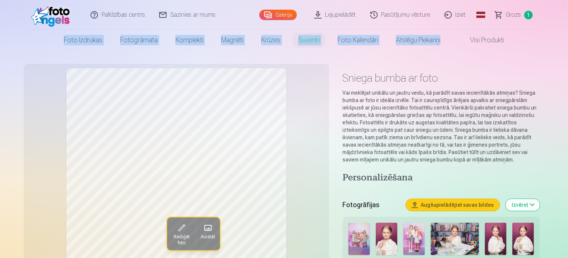
drag, startPoint x: 566, startPoint y: 20, endPoint x: 564, endPoint y: 38, distance: 17.9
click at [564, 38] on header "Palīdzības centrs Sazinies ar mums Galerija Lejupielādēt Pasūtījumu vēsture Izi…" at bounding box center [284, 25] width 568 height 50
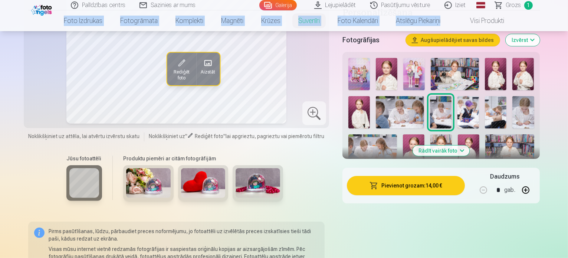
scroll to position [168, 0]
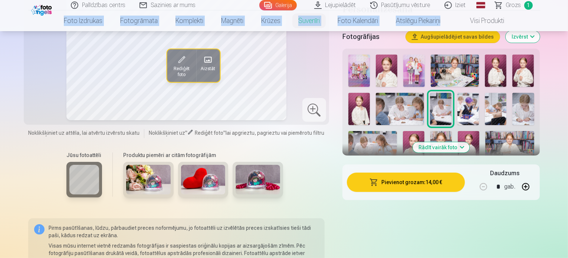
click at [532, 65] on img at bounding box center [523, 71] width 22 height 32
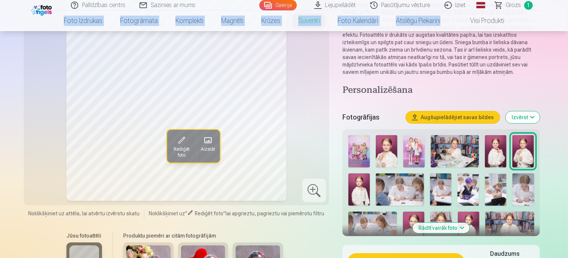
scroll to position [40, 0]
